Goal: Task Accomplishment & Management: Use online tool/utility

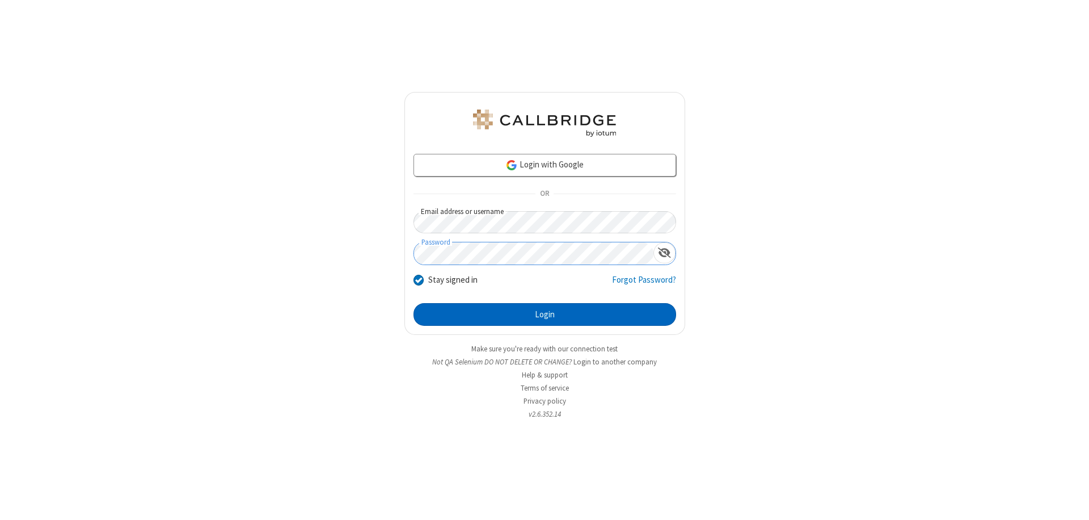
click at [545, 314] on button "Login" at bounding box center [545, 314] width 263 height 23
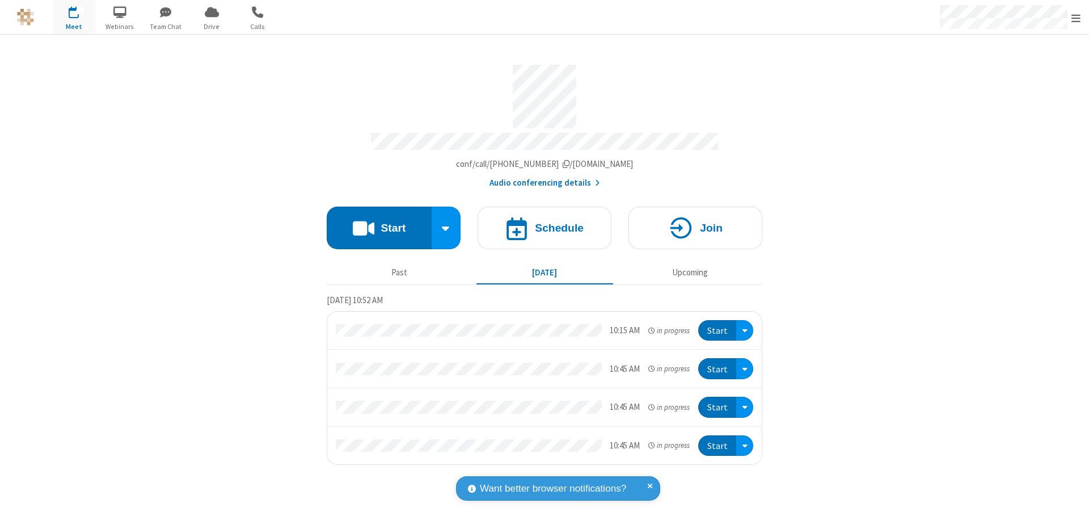
click at [379, 222] on button "Start" at bounding box center [379, 228] width 105 height 43
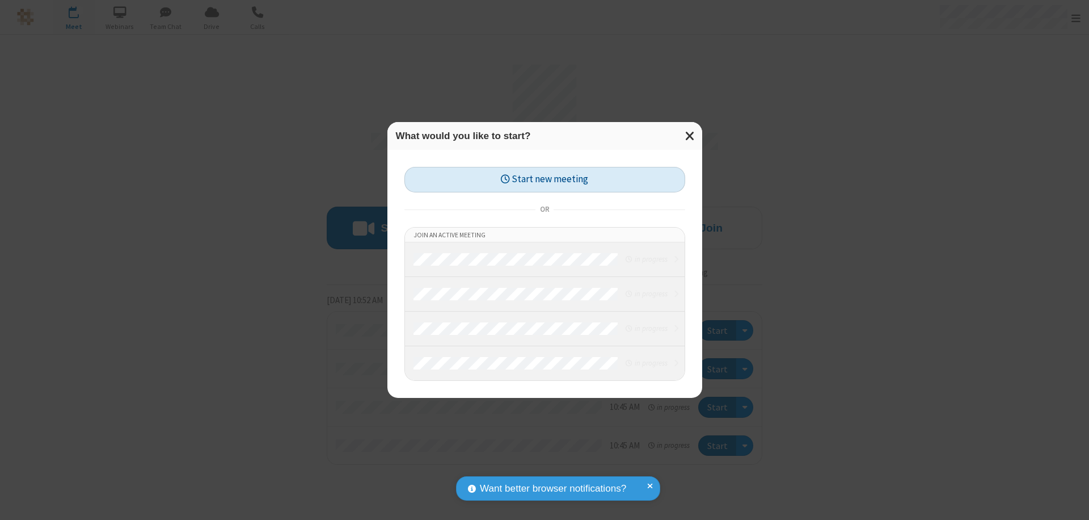
click at [545, 179] on button "Start new meeting" at bounding box center [545, 180] width 281 height 26
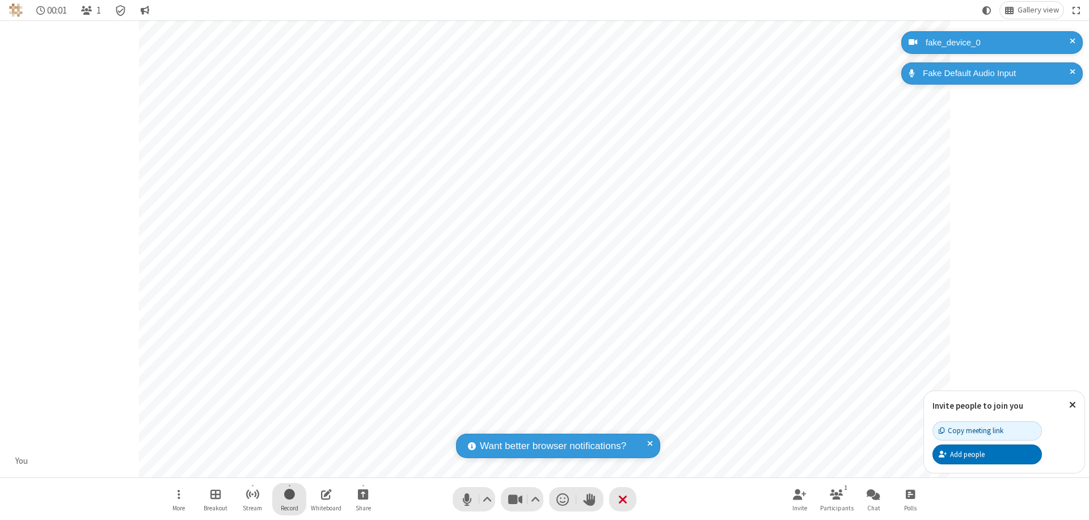
click at [289, 499] on span "Start recording" at bounding box center [289, 494] width 11 height 14
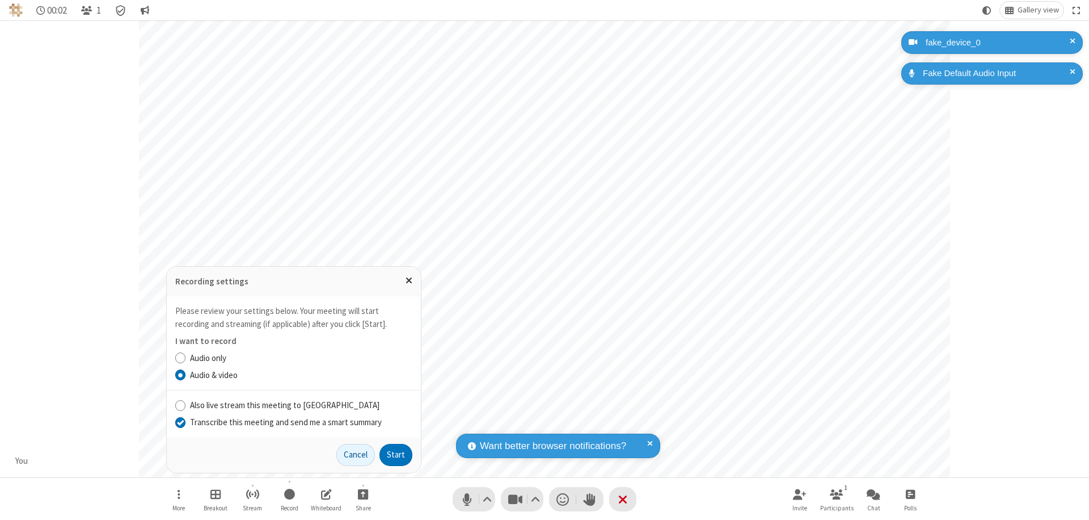
click at [180, 422] on input "Transcribe this meeting and send me a smart summary" at bounding box center [180, 422] width 11 height 12
click at [396, 455] on button "Start" at bounding box center [396, 455] width 33 height 23
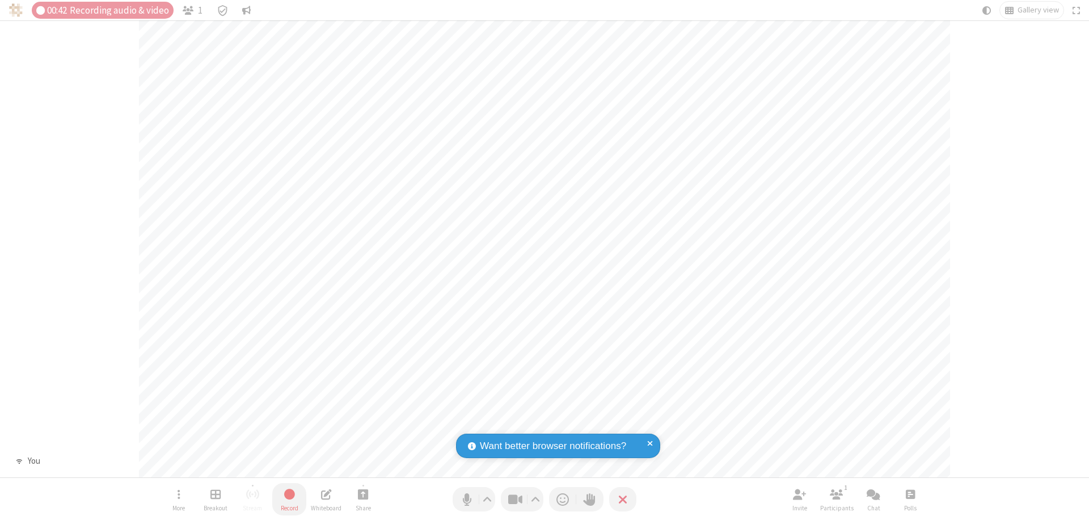
click at [289, 499] on span "Stop recording" at bounding box center [289, 494] width 13 height 14
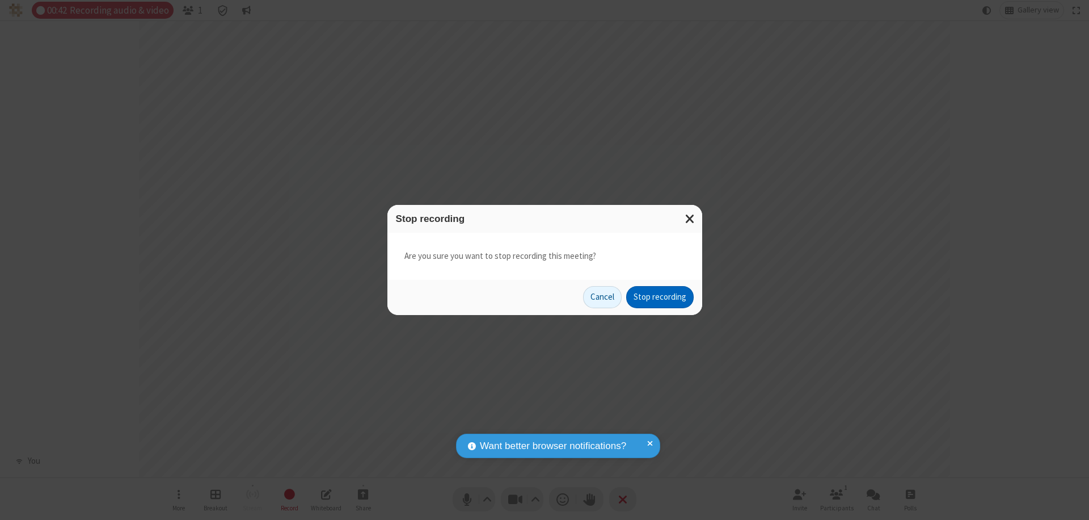
click at [660, 297] on button "Stop recording" at bounding box center [660, 297] width 68 height 23
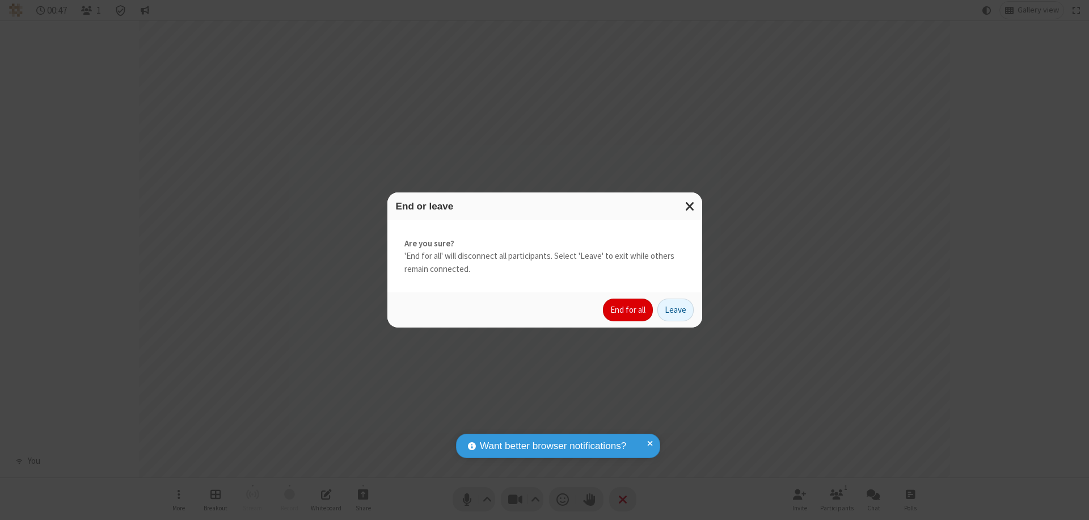
click at [629, 310] on button "End for all" at bounding box center [628, 309] width 50 height 23
